Goal: Task Accomplishment & Management: Use online tool/utility

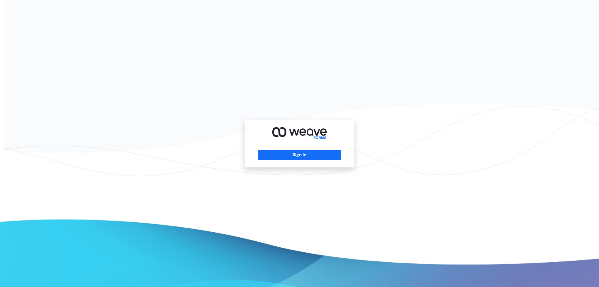
click at [319, 162] on div "Sign In" at bounding box center [299, 143] width 109 height 48
click at [323, 158] on button "Sign In" at bounding box center [299, 155] width 83 height 10
